Goal: Task Accomplishment & Management: Use online tool/utility

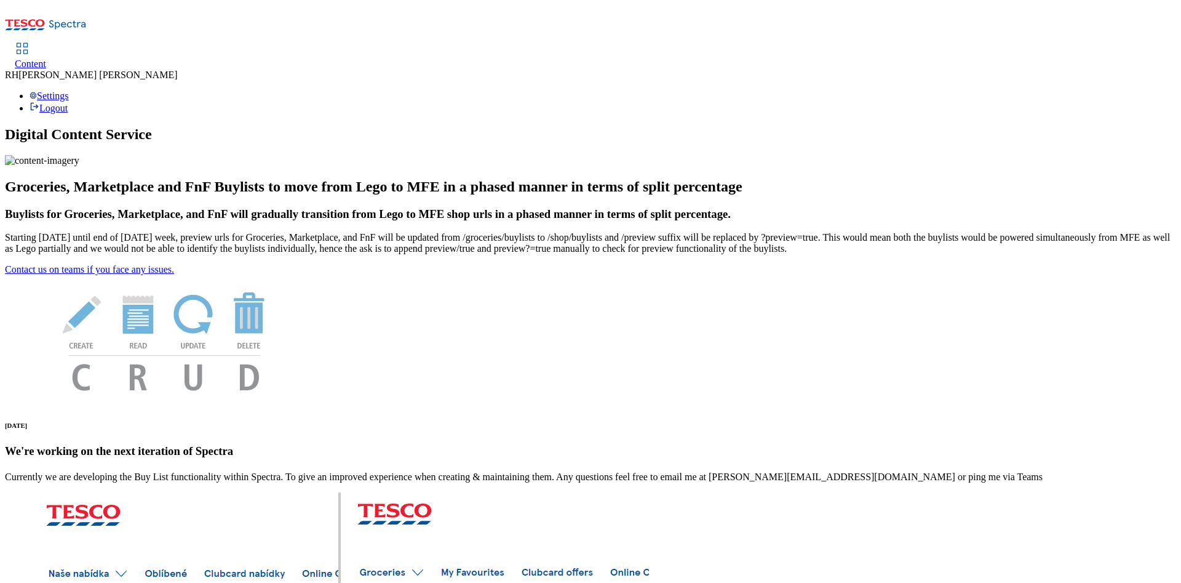
click at [46, 58] on div "Content" at bounding box center [30, 63] width 31 height 11
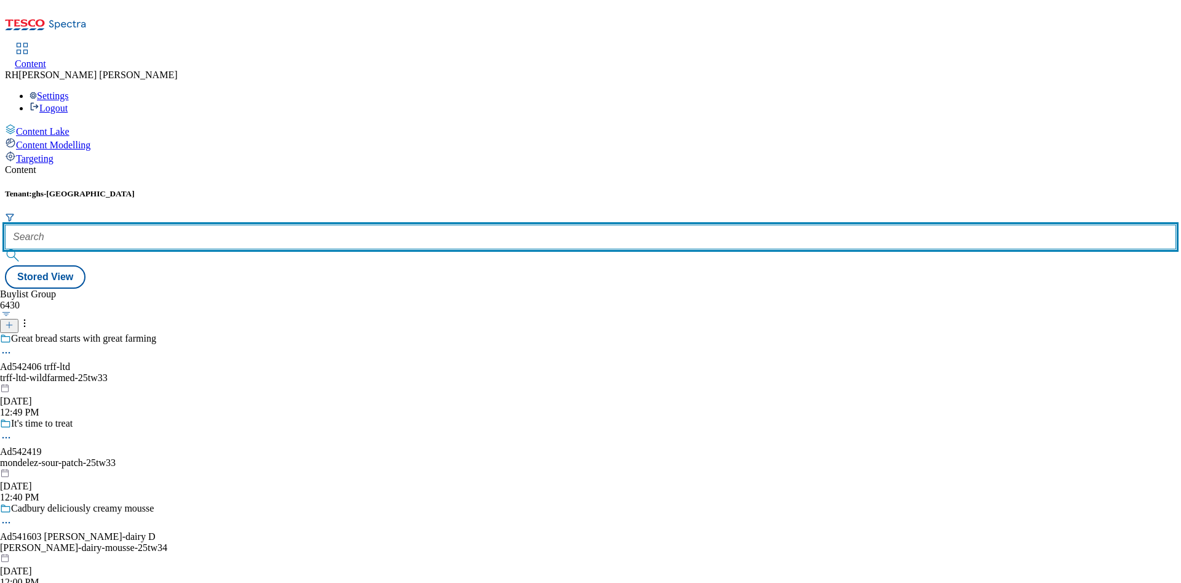
click at [261, 225] on input "text" at bounding box center [590, 237] width 1171 height 25
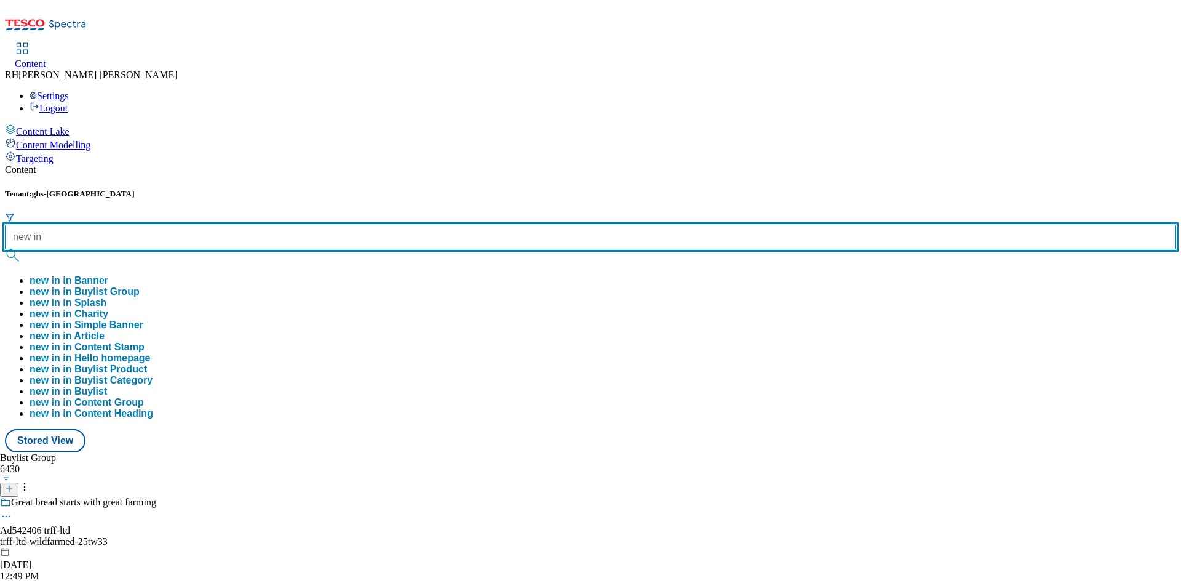
type input "new in"
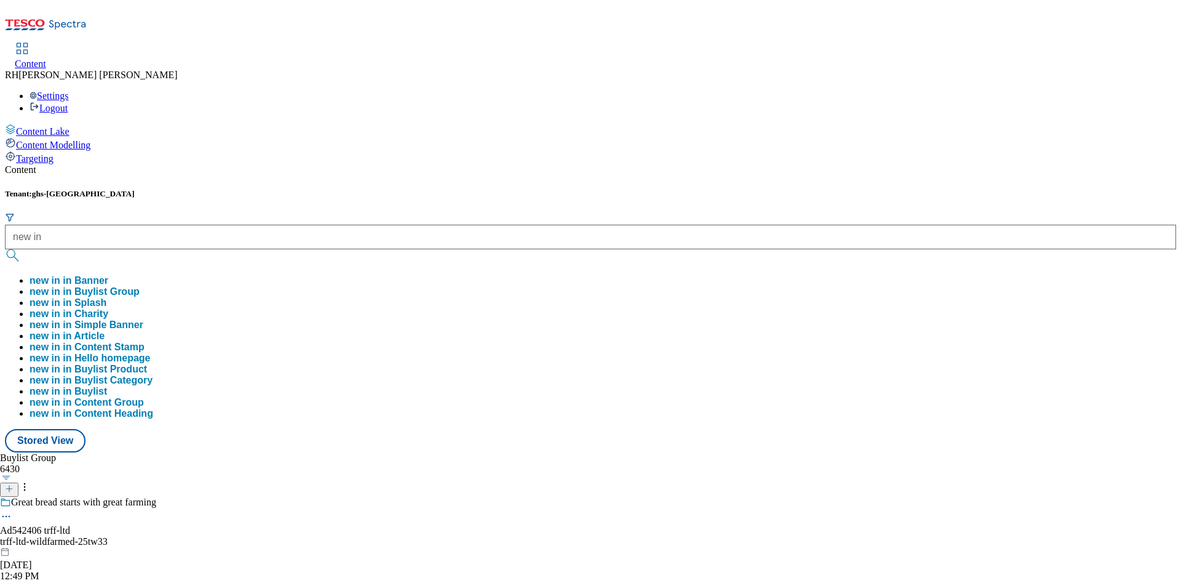
click at [140, 286] on button "new in in Buylist Group" at bounding box center [85, 291] width 110 height 11
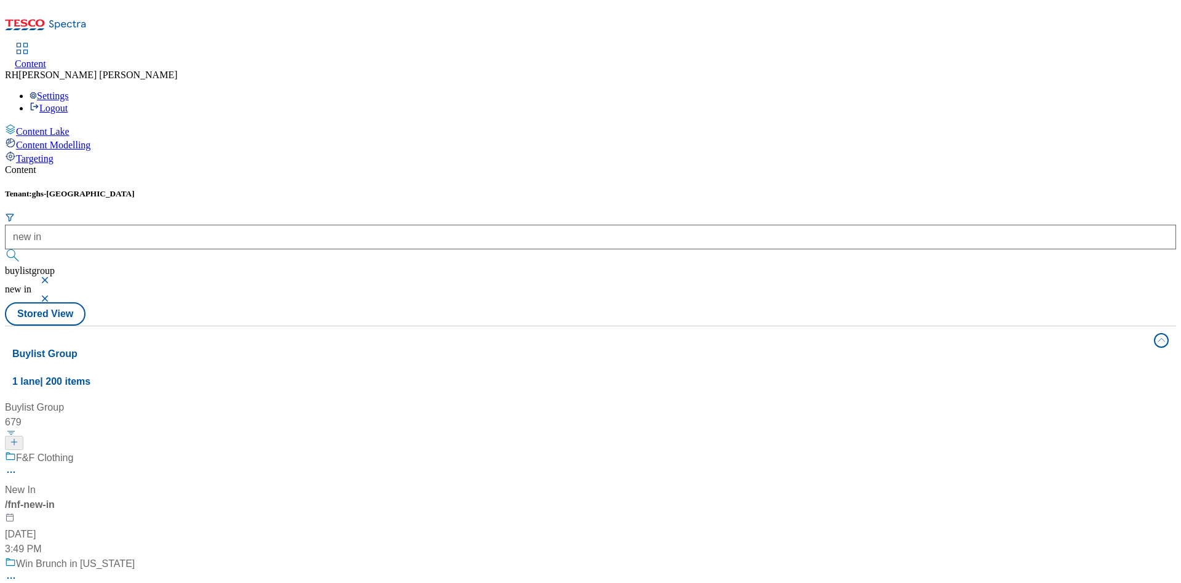
click at [73, 450] on span "F&F Clothing" at bounding box center [44, 457] width 57 height 15
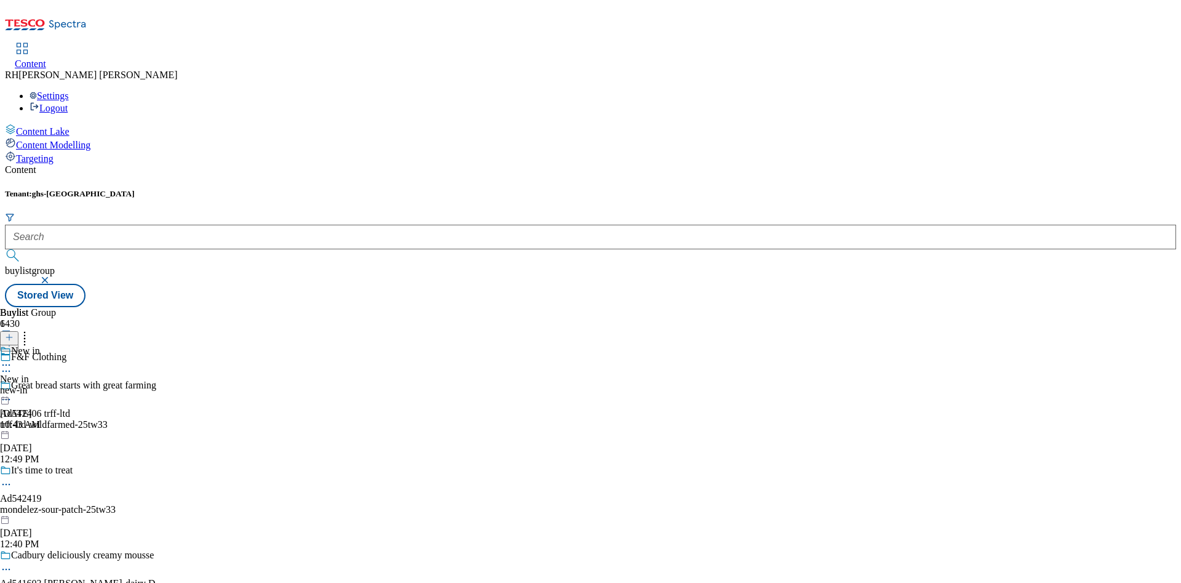
click at [40, 385] on div "new-in" at bounding box center [20, 390] width 40 height 11
click at [74, 345] on div "Women Women women [DATE] 10:43 AM" at bounding box center [37, 387] width 74 height 85
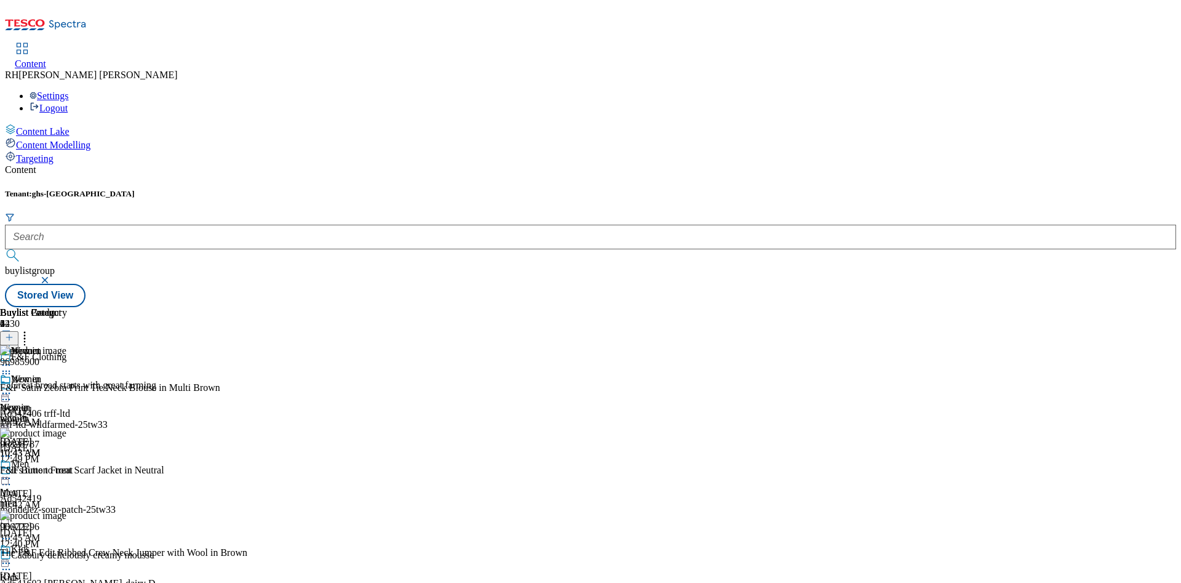
scroll to position [461, 0]
click at [14, 333] on icon at bounding box center [9, 337] width 9 height 9
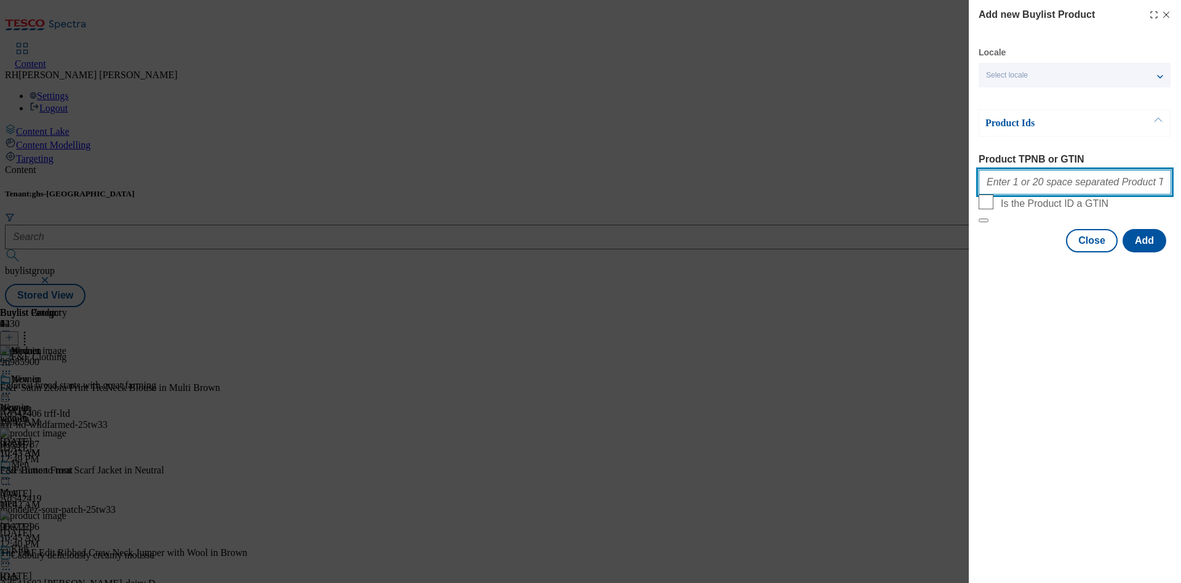
click at [1016, 175] on input "Product TPNB or GTIN" at bounding box center [1075, 182] width 193 height 25
paste input "96698939"
type input "96698939"
click at [1149, 252] on button "Add" at bounding box center [1145, 240] width 44 height 23
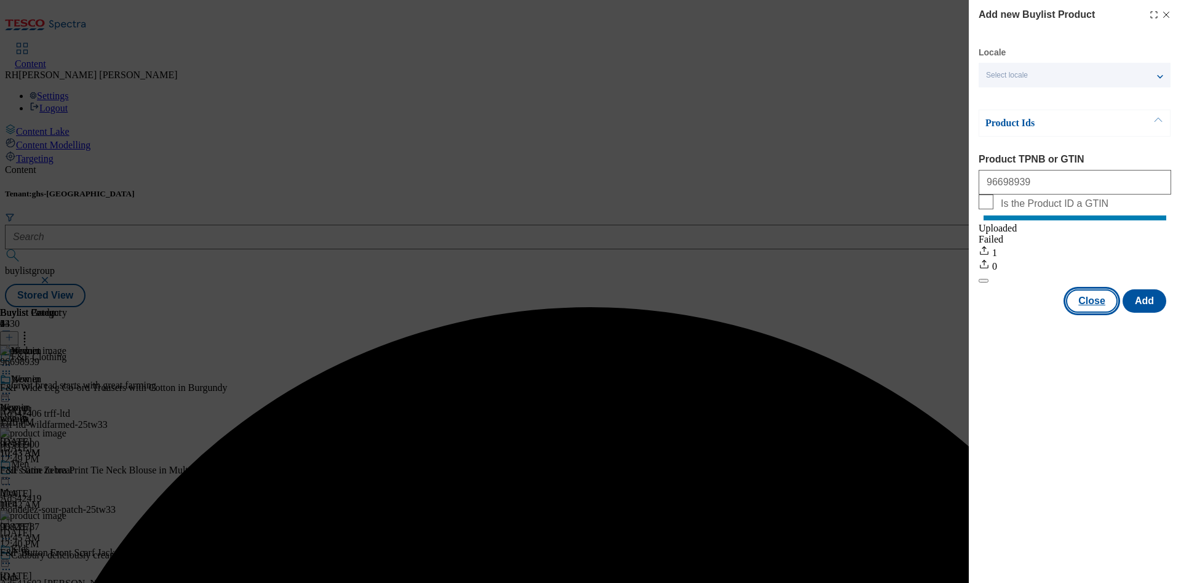
click at [1098, 313] on button "Close" at bounding box center [1092, 300] width 52 height 23
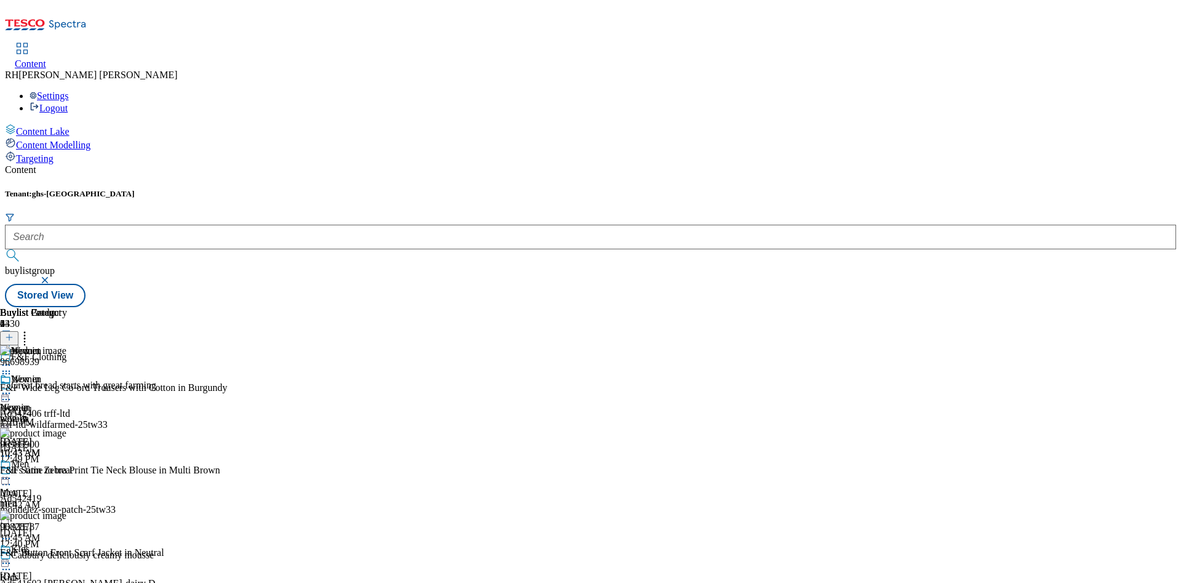
click at [31, 329] on icon at bounding box center [24, 335] width 12 height 12
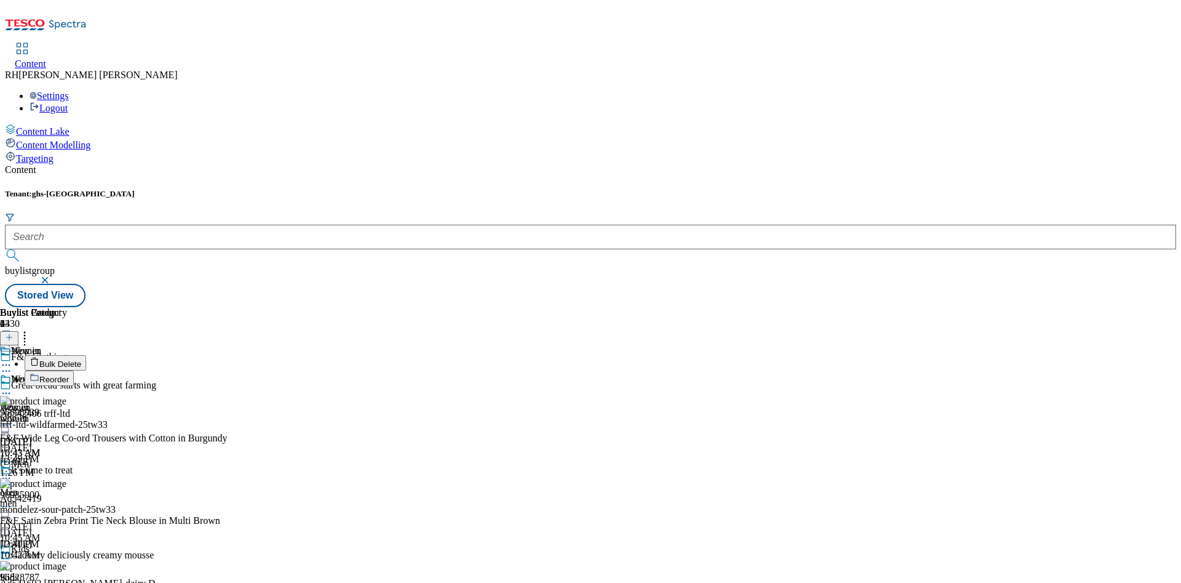
click at [69, 375] on span "Reorder" at bounding box center [54, 379] width 30 height 9
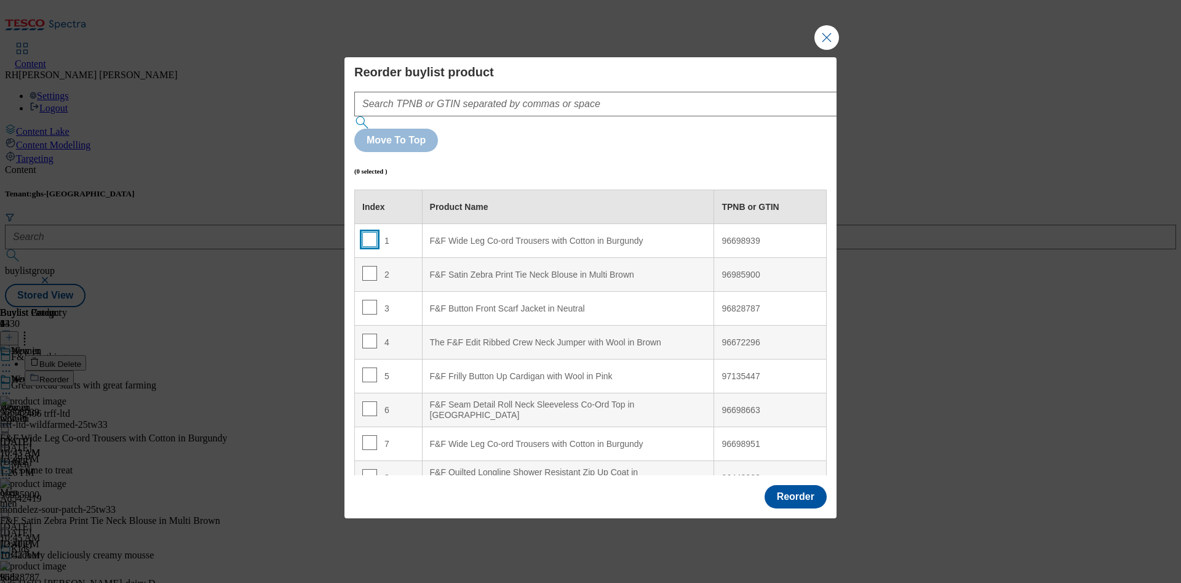
click at [369, 232] on input "Modal" at bounding box center [369, 239] width 15 height 15
checkbox input "true"
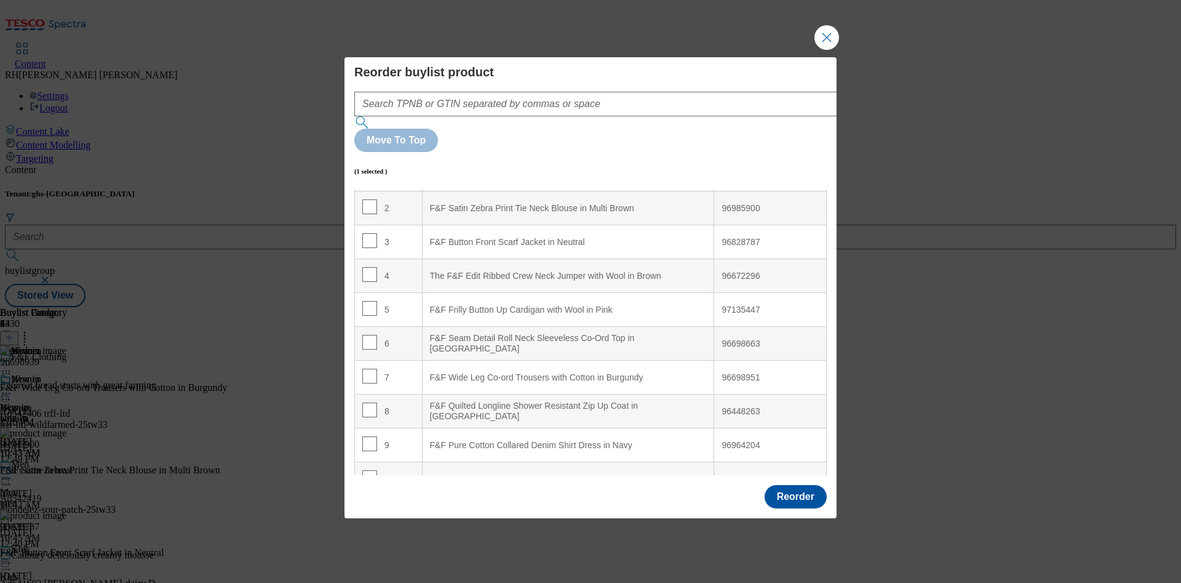
scroll to position [70, 0]
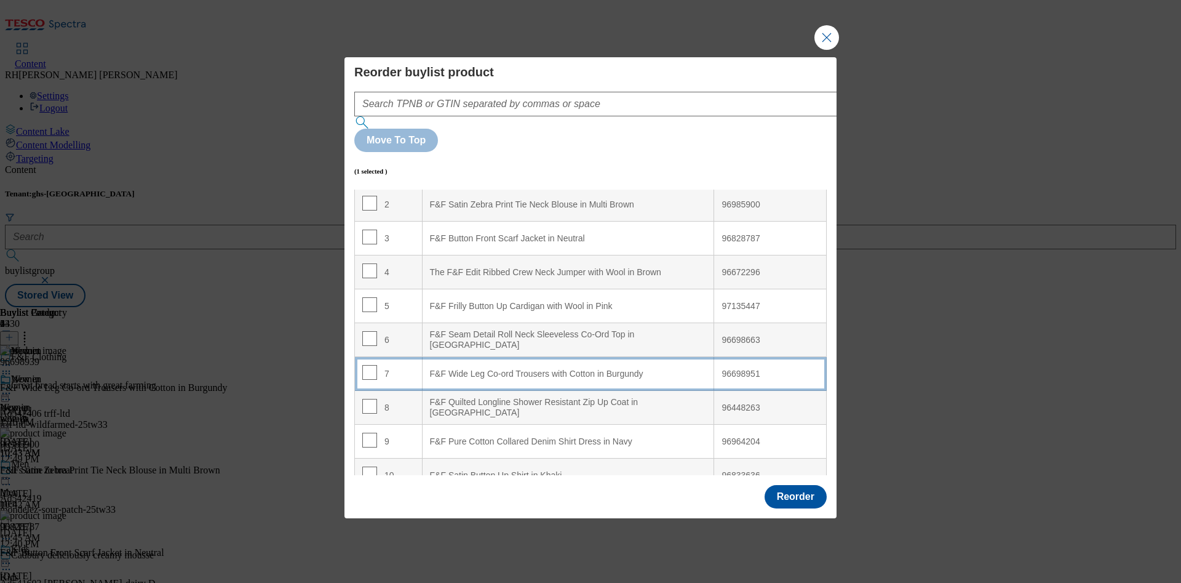
click at [615, 369] on div "F&F Wide Leg Co-ord Trousers with Cotton in Burgundy" at bounding box center [568, 374] width 277 height 11
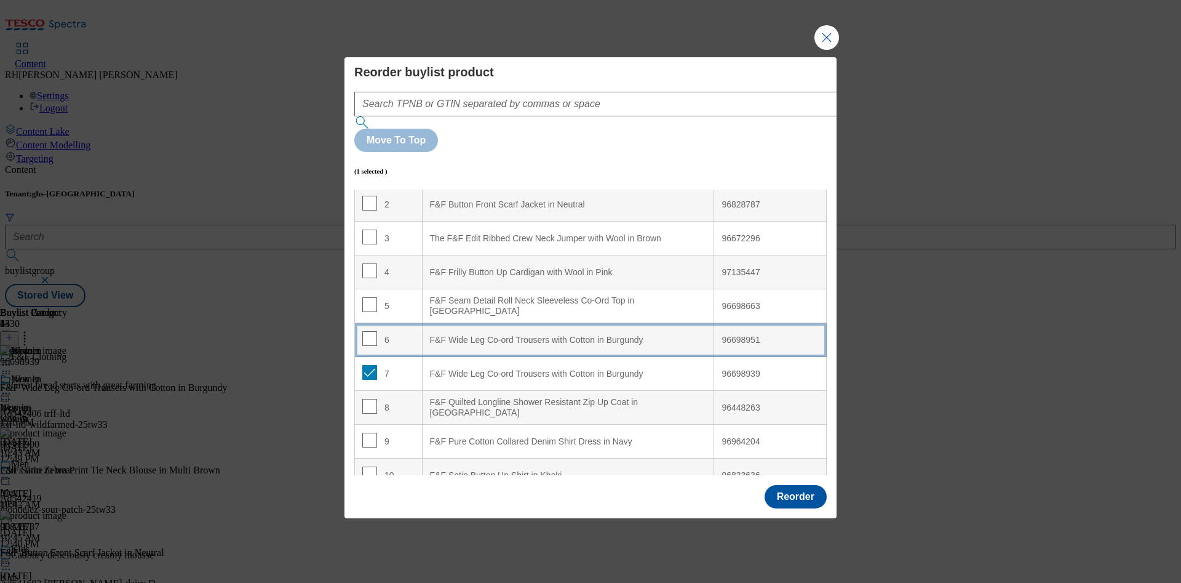
scroll to position [36, 0]
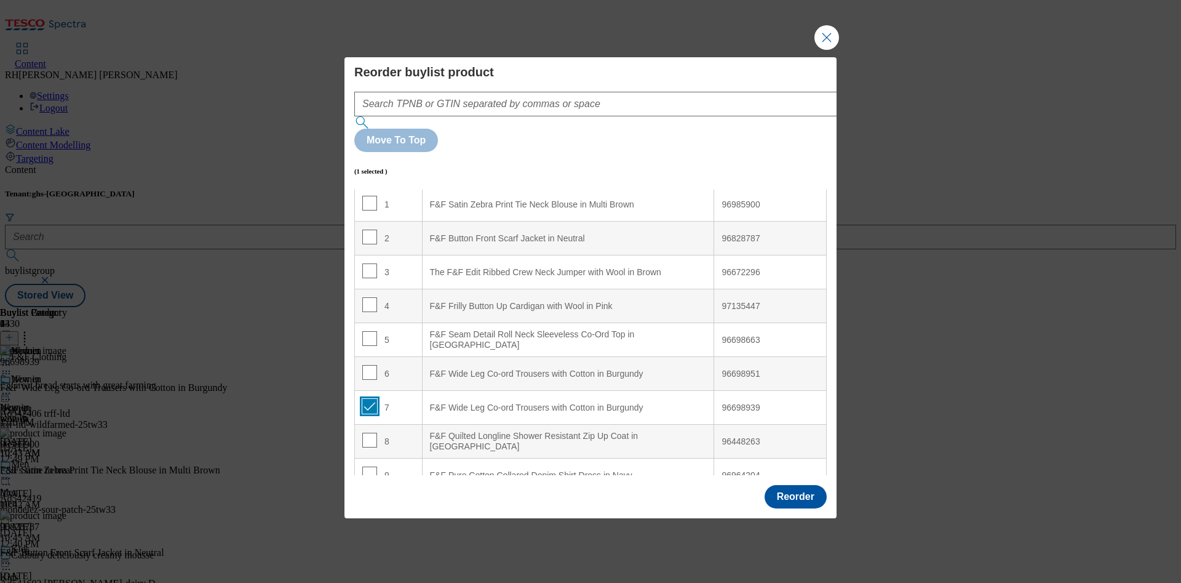
click at [365, 399] on input "Modal" at bounding box center [369, 406] width 15 height 15
checkbox input "false"
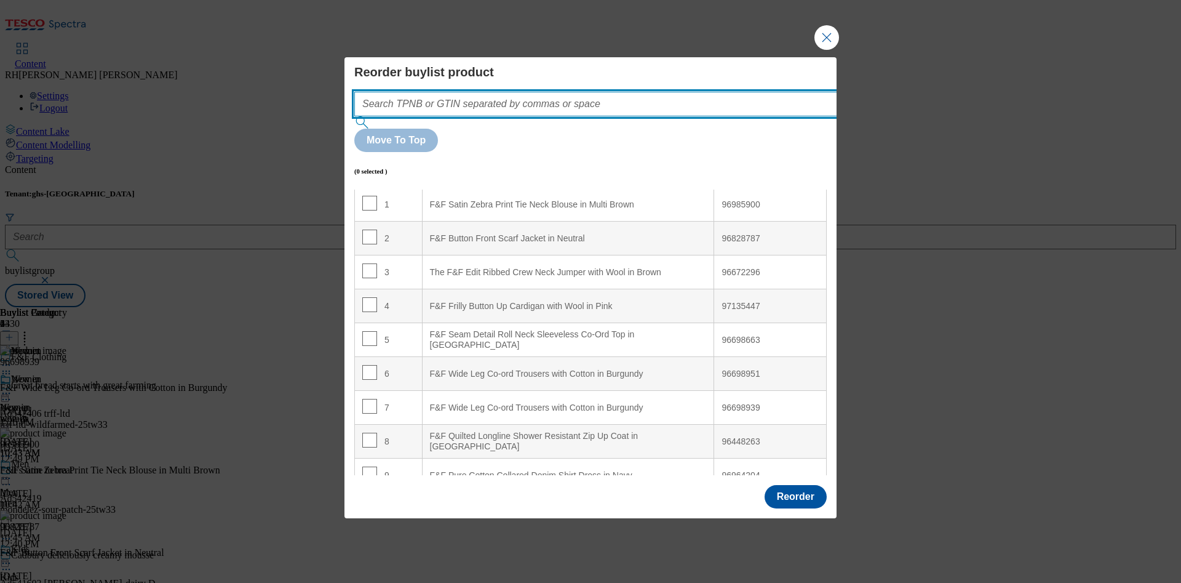
click at [562, 116] on input "Modal" at bounding box center [614, 104] width 520 height 25
paste input "96698939"
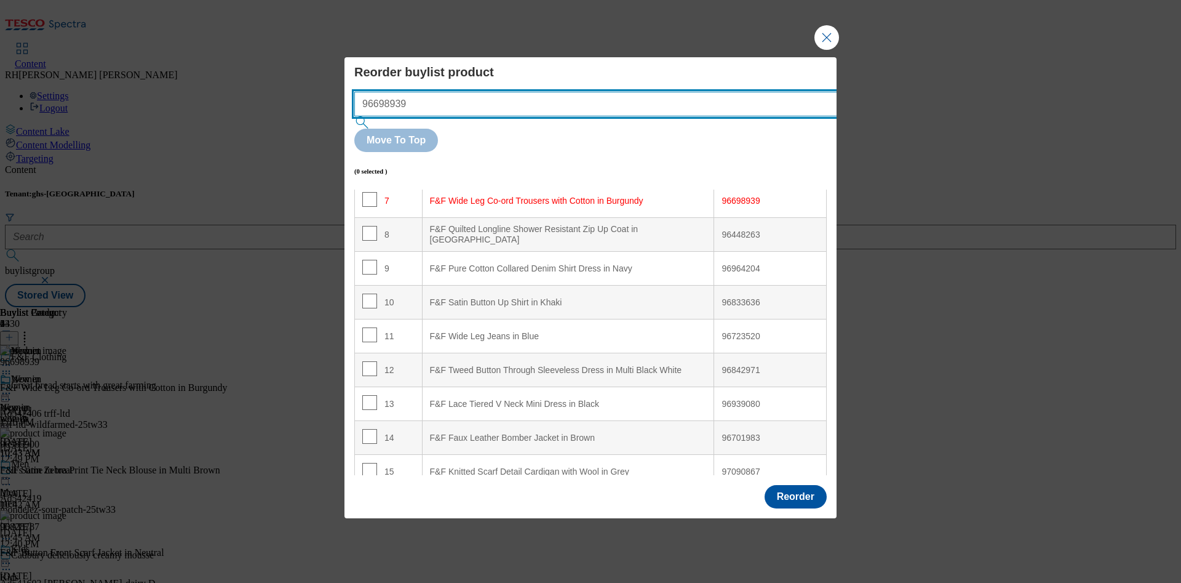
scroll to position [248, 0]
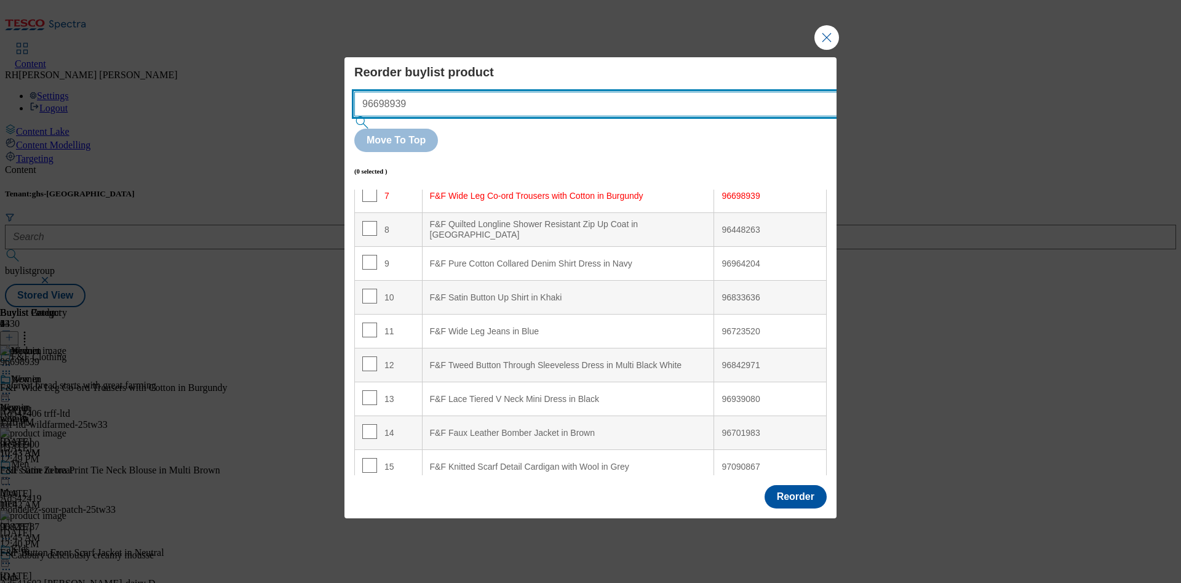
type input "96698939"
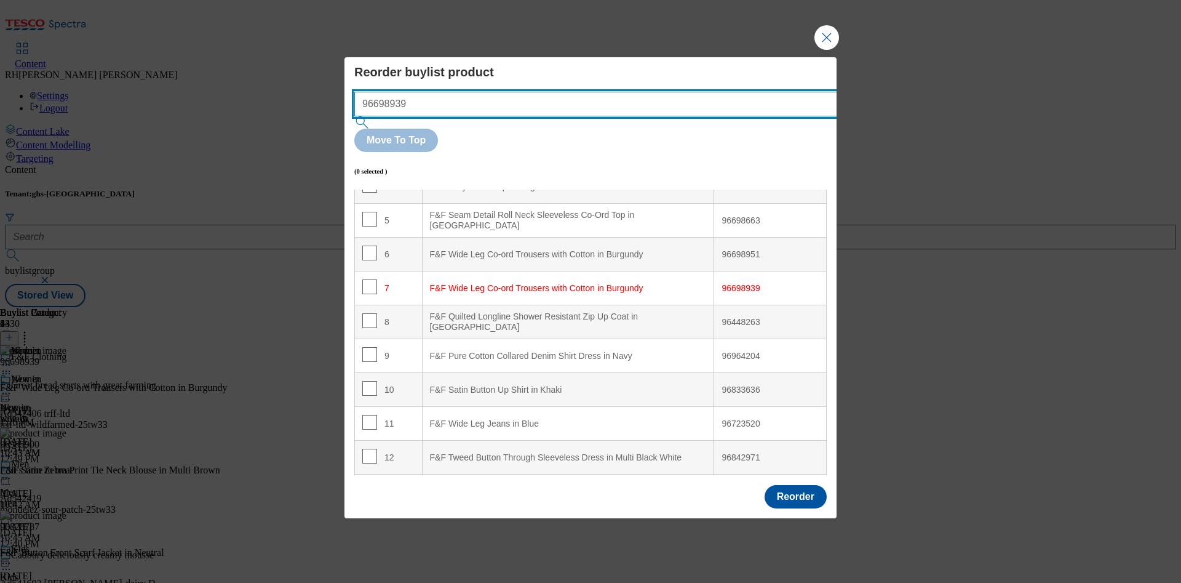
drag, startPoint x: 436, startPoint y: 136, endPoint x: 308, endPoint y: 135, distance: 128.0
click at [308, 135] on div "Reorder buylist product 96698939 Move To Top (0 selected ) Index Product Name T…" at bounding box center [590, 291] width 1181 height 583
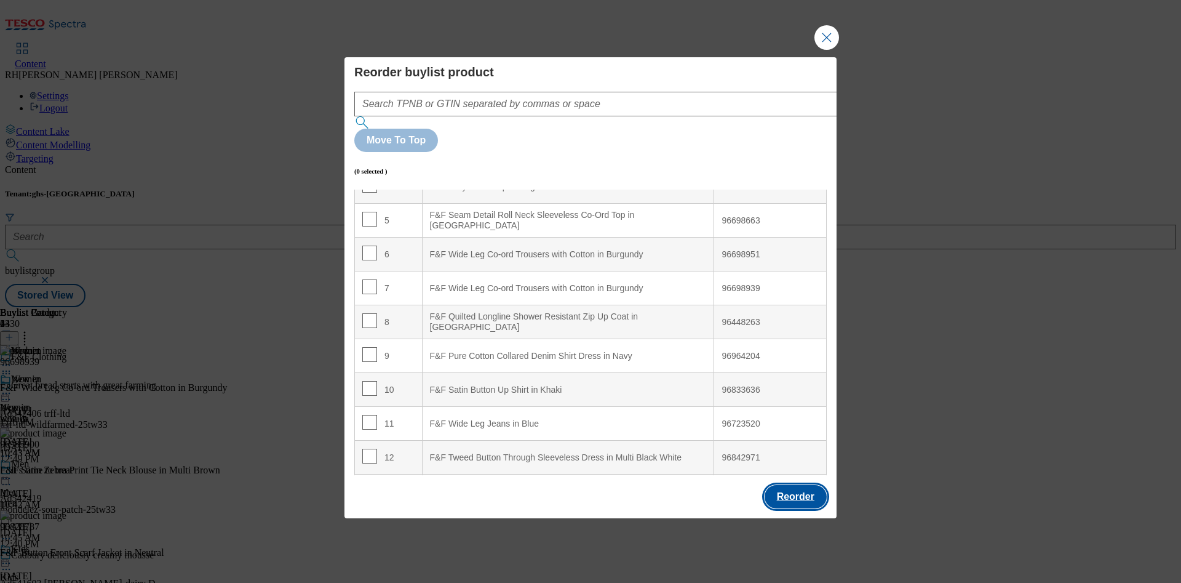
click at [810, 485] on button "Reorder" at bounding box center [796, 496] width 62 height 23
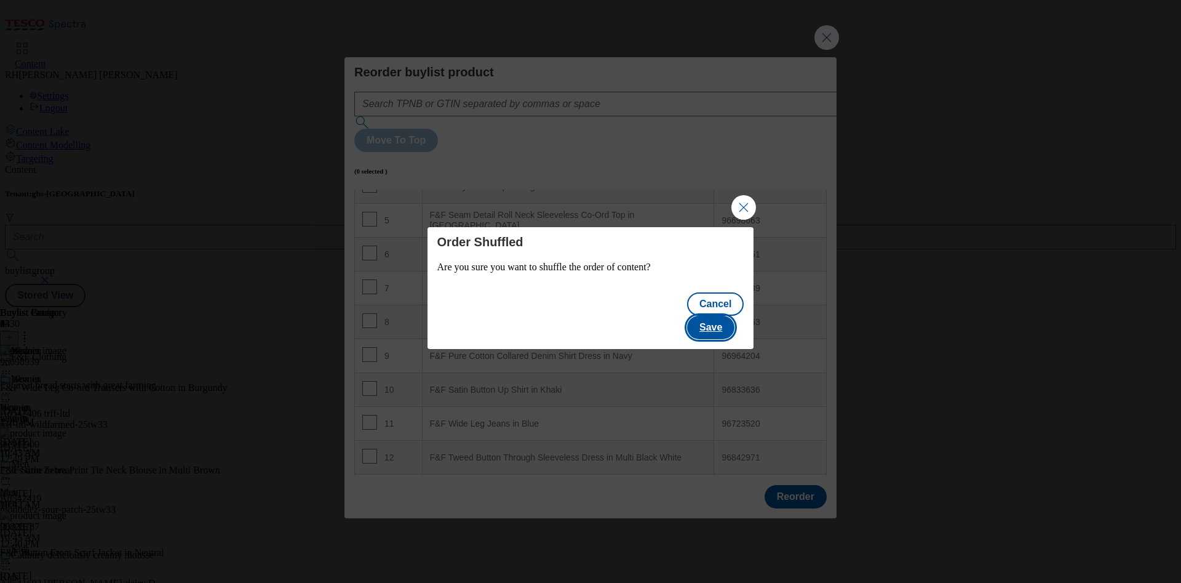
click at [725, 317] on button "Save" at bounding box center [710, 327] width 47 height 23
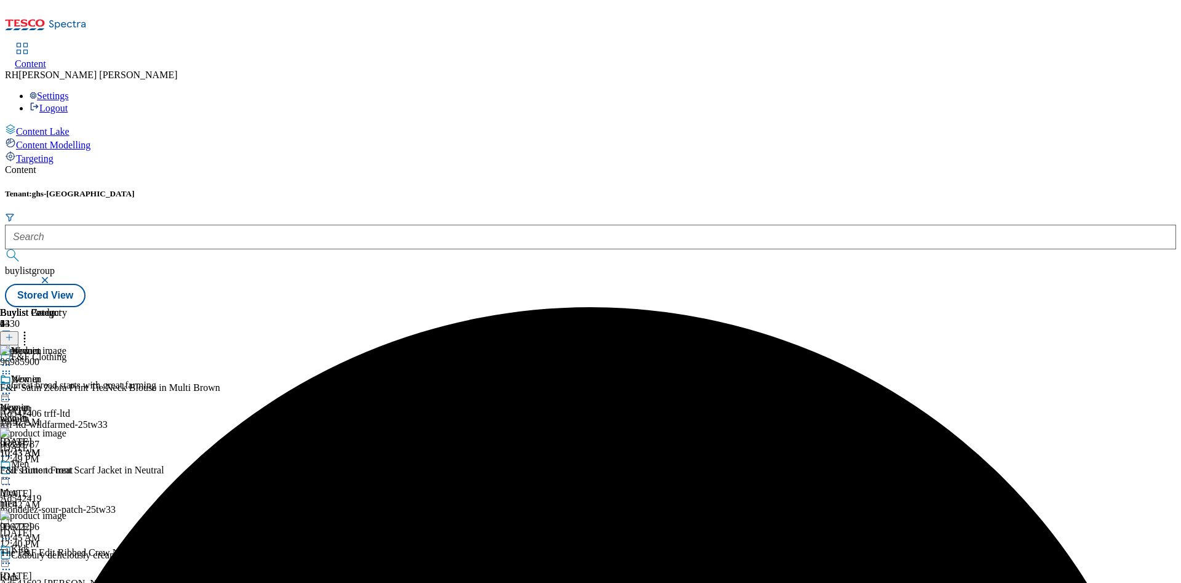
click at [12, 387] on icon at bounding box center [6, 393] width 12 height 12
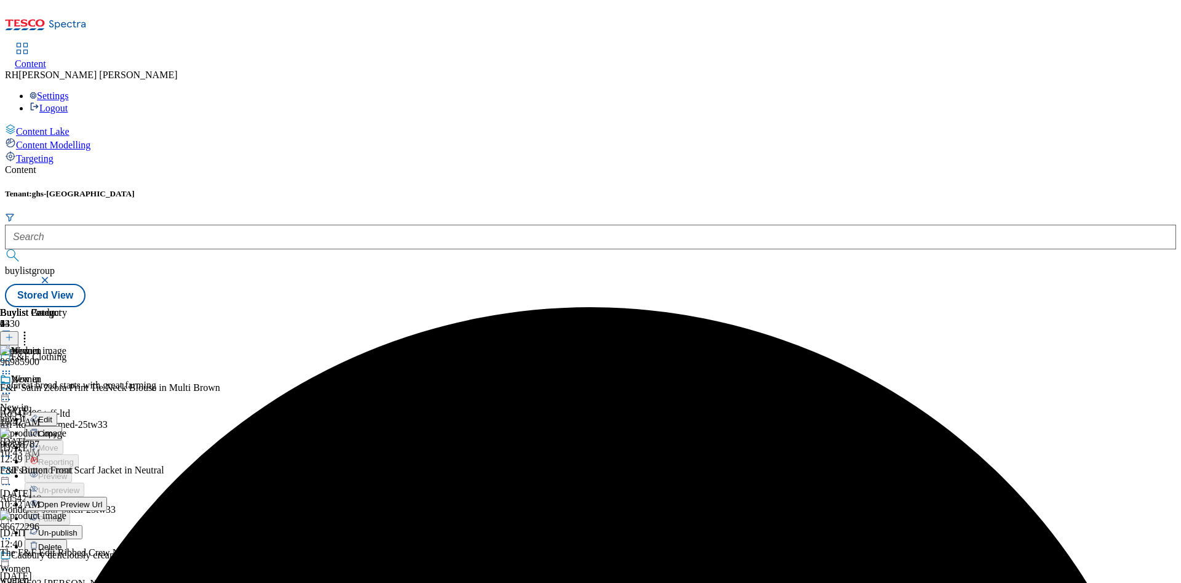
click at [78, 528] on span "Un-publish" at bounding box center [57, 532] width 39 height 9
click at [12, 387] on icon at bounding box center [6, 393] width 12 height 12
click at [79, 485] on span "Un-preview" at bounding box center [58, 489] width 41 height 9
click at [31, 329] on icon at bounding box center [24, 335] width 12 height 12
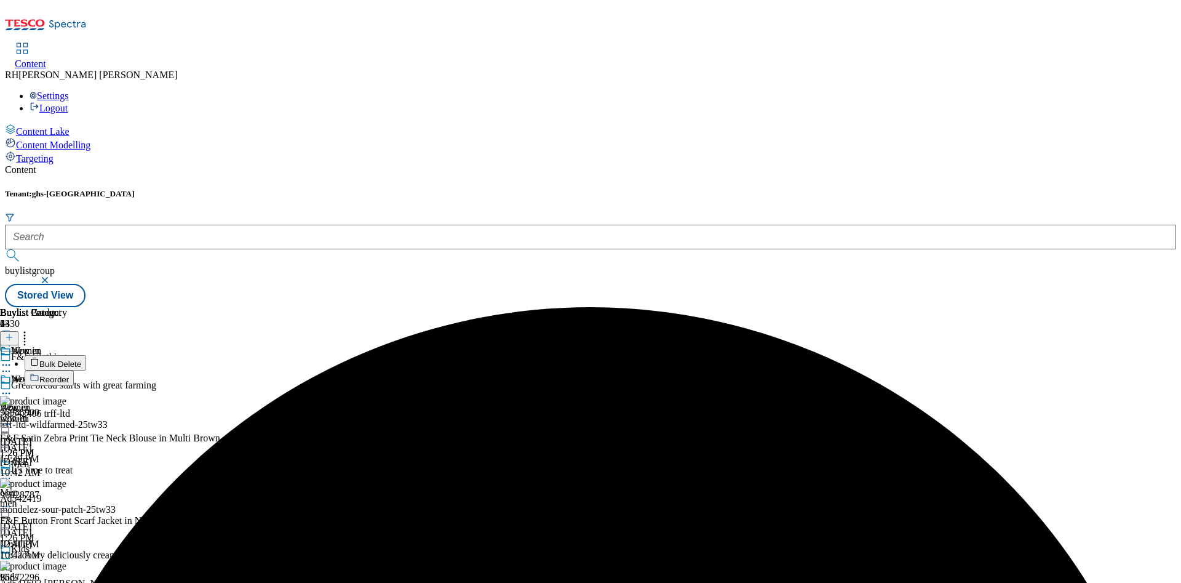
click at [81, 359] on span "Bulk Delete" at bounding box center [60, 363] width 42 height 9
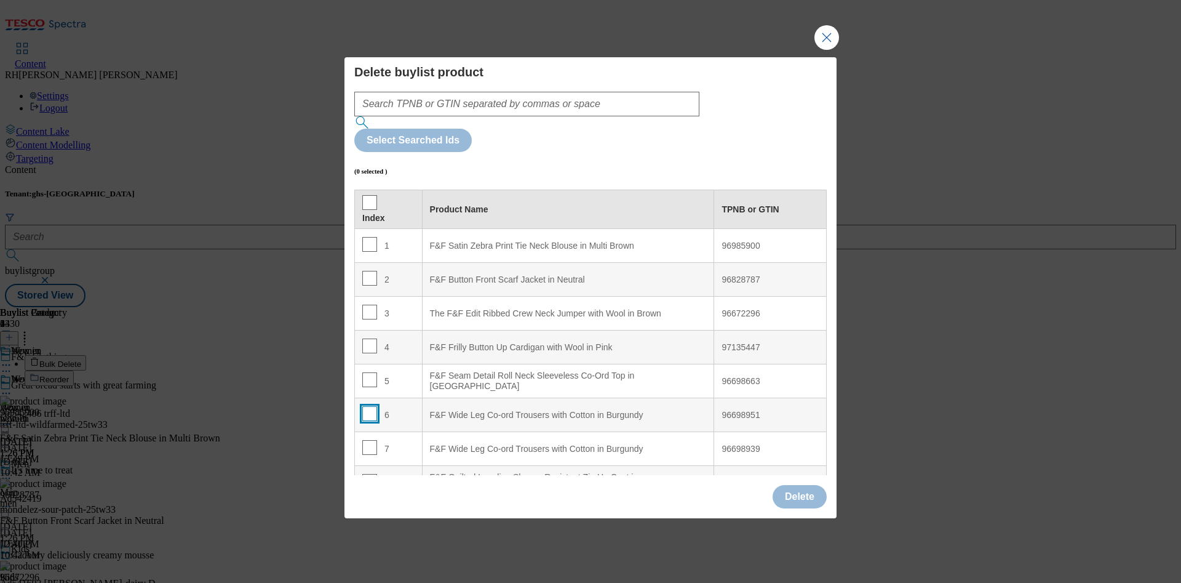
click at [372, 406] on input "Modal" at bounding box center [369, 413] width 15 height 15
checkbox input "true"
click at [791, 485] on button "Delete" at bounding box center [800, 496] width 54 height 23
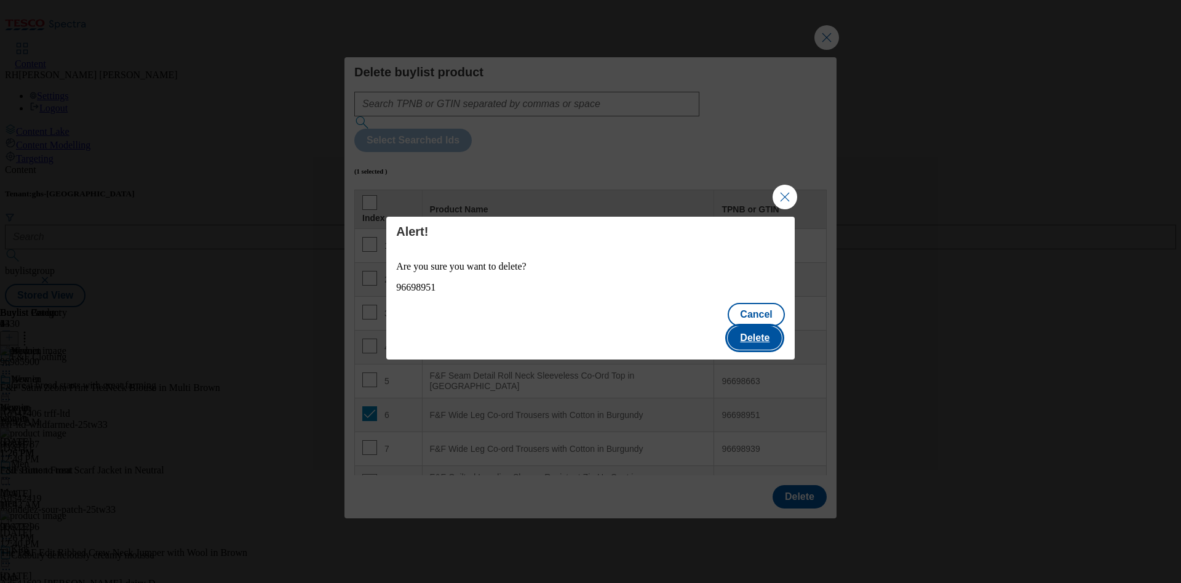
click at [764, 326] on button "Delete" at bounding box center [755, 337] width 54 height 23
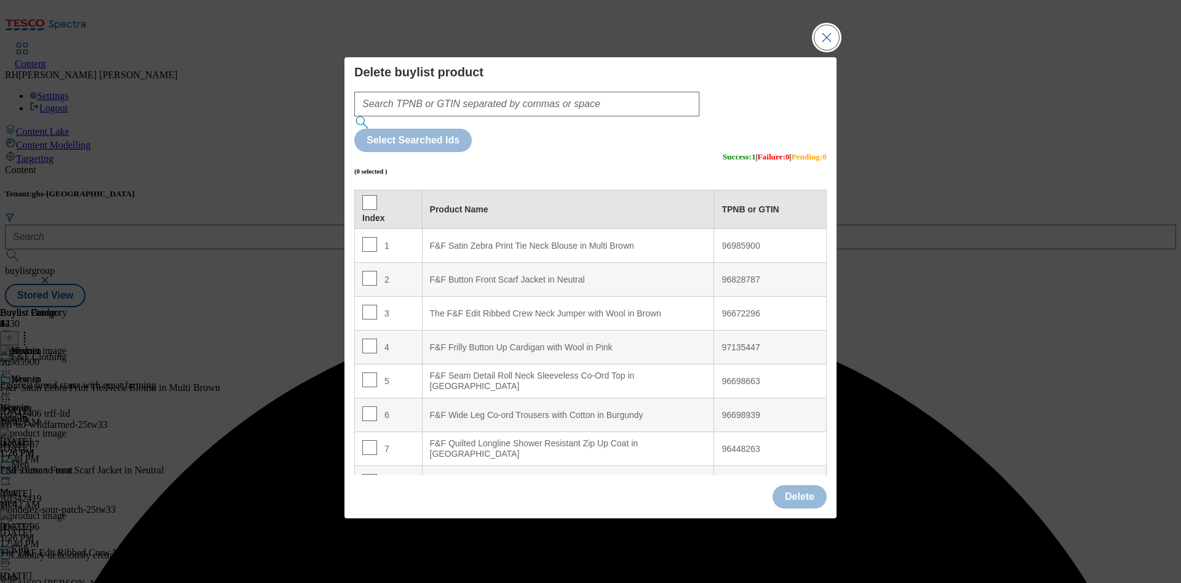
click at [826, 50] on button "Close Modal" at bounding box center [827, 37] width 25 height 25
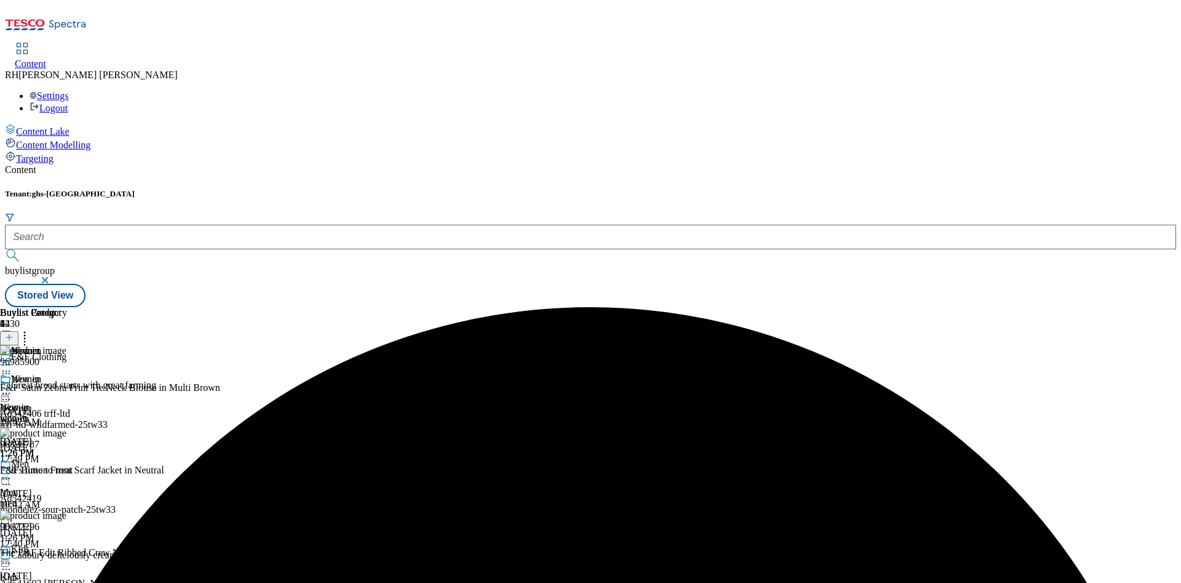
click at [12, 387] on icon at bounding box center [6, 393] width 12 height 12
click at [52, 415] on span "Edit" at bounding box center [45, 419] width 14 height 9
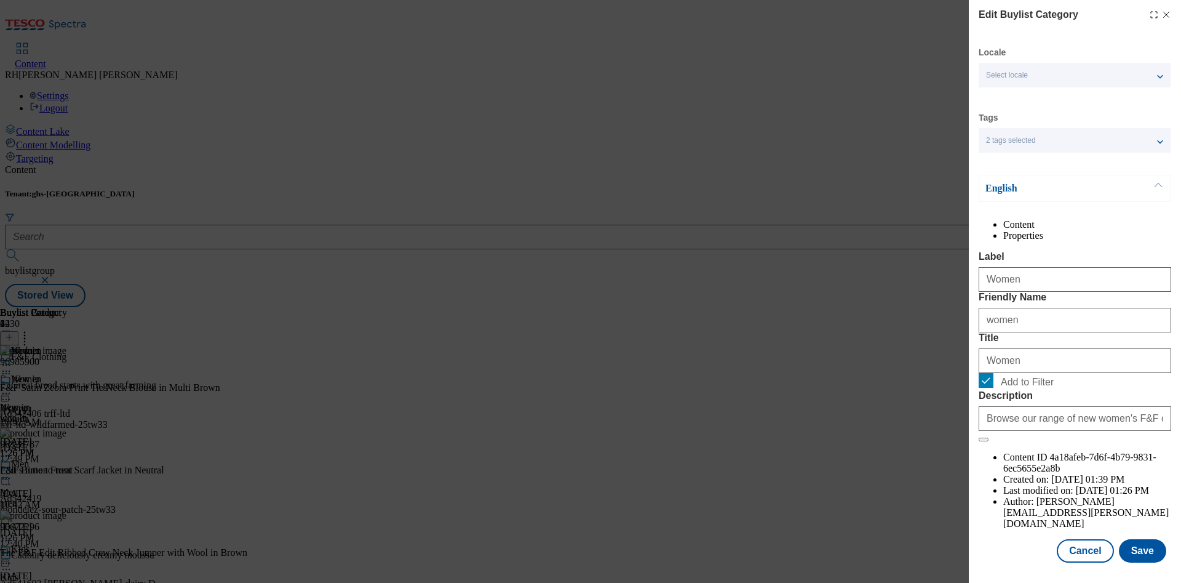
scroll to position [37, 0]
click at [1125, 539] on button "Save" at bounding box center [1142, 550] width 47 height 23
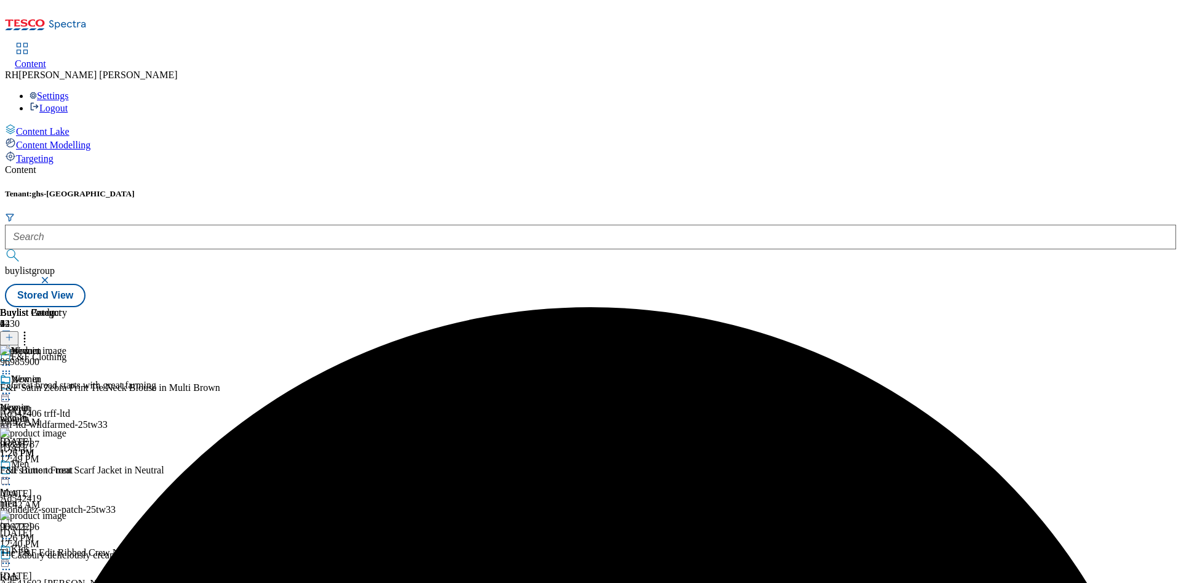
click at [4, 393] on circle at bounding box center [3, 394] width 2 height 2
click at [67, 471] on span "Preview" at bounding box center [52, 475] width 29 height 9
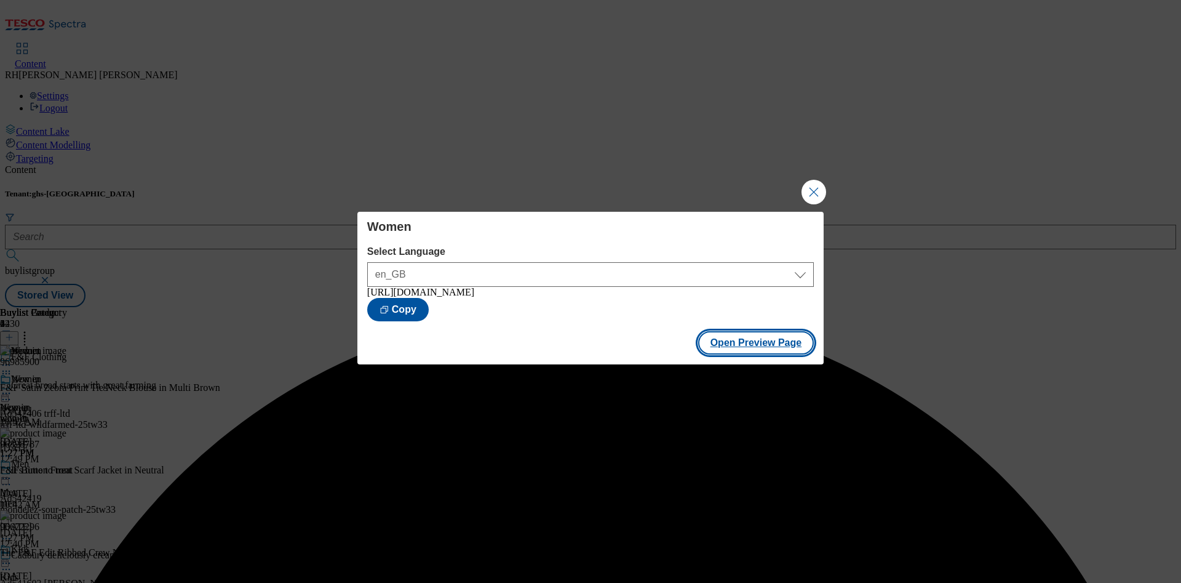
click at [717, 338] on button "Open Preview Page" at bounding box center [756, 342] width 116 height 23
click at [812, 185] on button "Close Modal" at bounding box center [814, 192] width 25 height 25
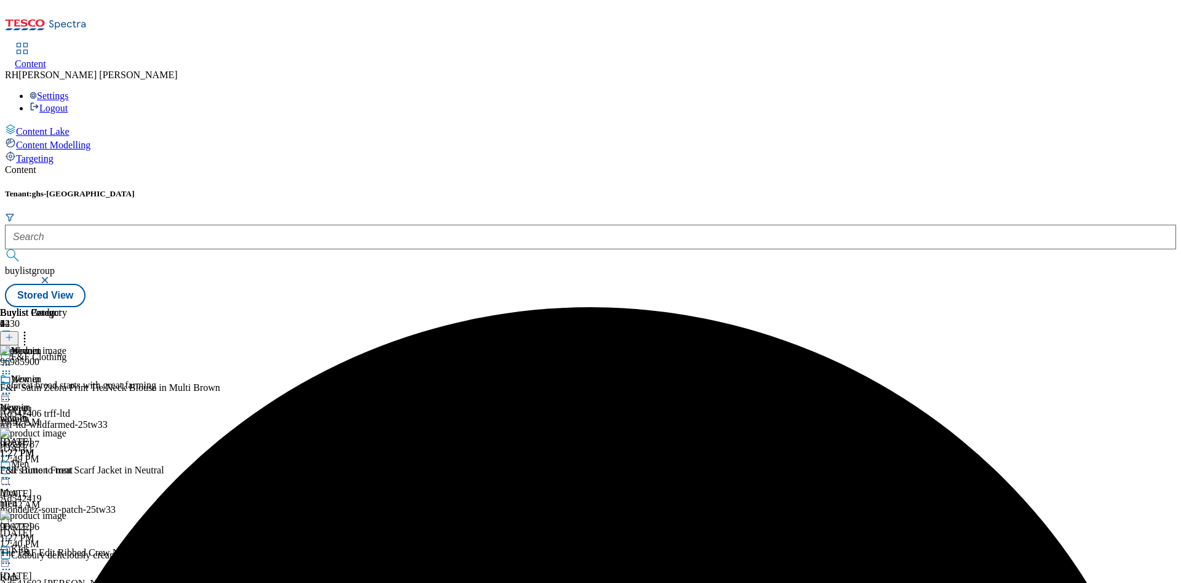
click at [12, 387] on icon at bounding box center [6, 393] width 12 height 12
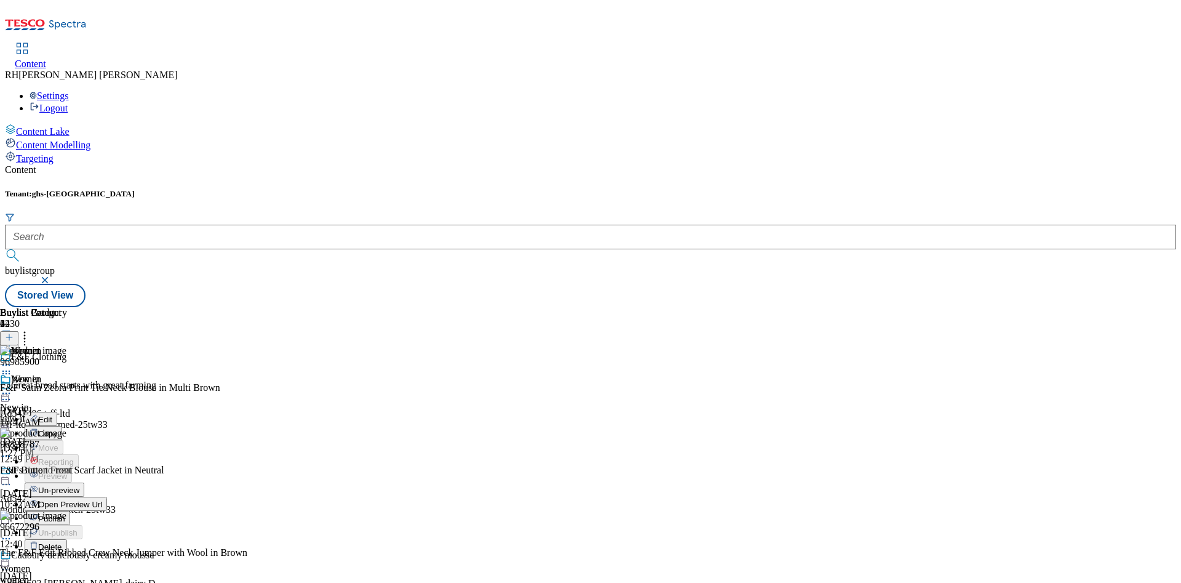
click at [65, 514] on span "Publish" at bounding box center [51, 518] width 27 height 9
